Goal: Connect with others: Connect with other users

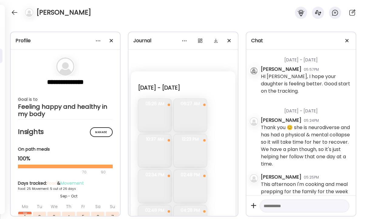
click at [12, 13] on div at bounding box center [15, 13] width 10 height 10
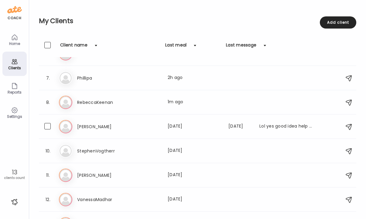
scroll to position [153, 0]
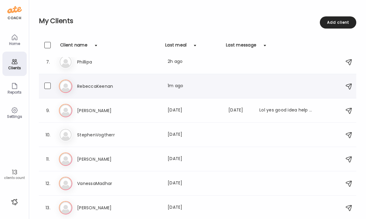
click at [99, 89] on h3 "RebeccaKeenan" at bounding box center [104, 86] width 54 height 7
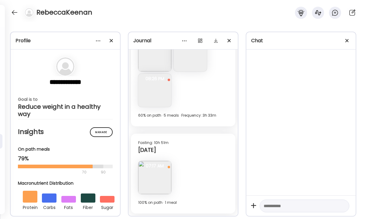
scroll to position [3938, 0]
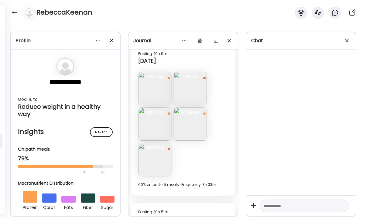
click at [159, 170] on img at bounding box center [154, 159] width 33 height 33
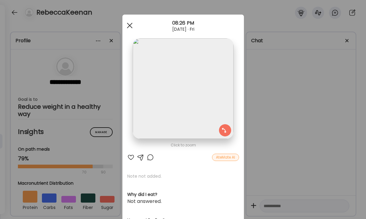
click at [129, 25] on span at bounding box center [129, 25] width 5 height 5
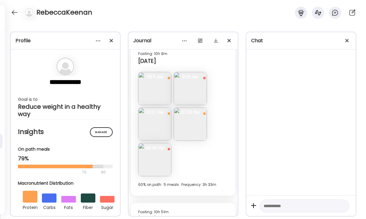
click at [160, 127] on img at bounding box center [154, 124] width 33 height 33
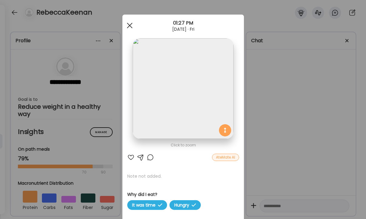
click at [129, 26] on div at bounding box center [130, 25] width 12 height 12
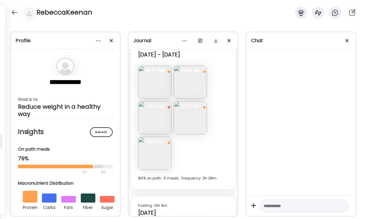
scroll to position [3786, 0]
click at [190, 120] on img at bounding box center [190, 118] width 33 height 33
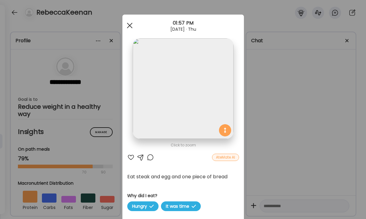
click at [128, 24] on span at bounding box center [129, 25] width 5 height 5
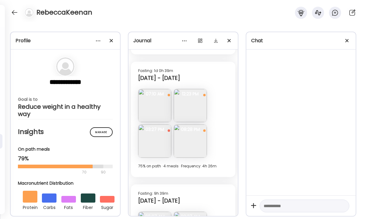
scroll to position [3640, 0]
click at [192, 113] on img at bounding box center [190, 104] width 33 height 33
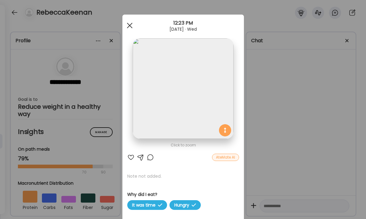
click at [131, 24] on span at bounding box center [129, 25] width 5 height 5
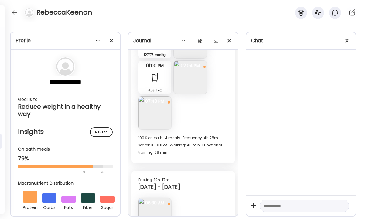
scroll to position [3441, 0]
